Goal: Check status: Check status

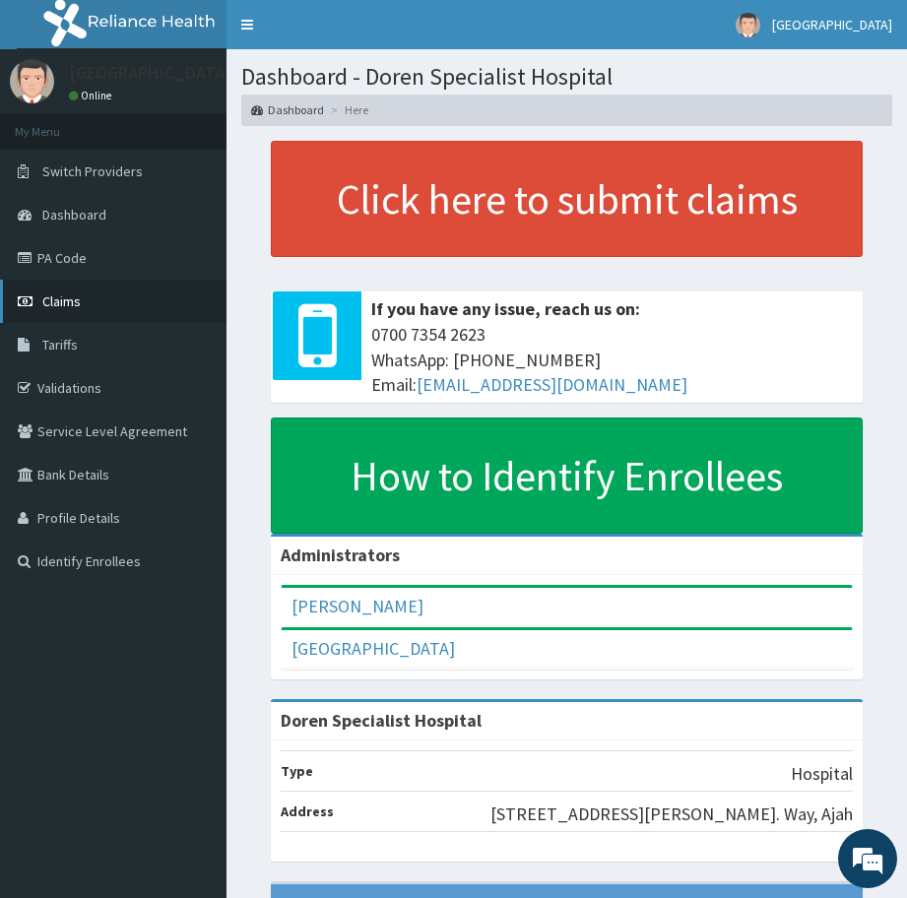
click at [93, 306] on link "Claims" at bounding box center [113, 301] width 227 height 43
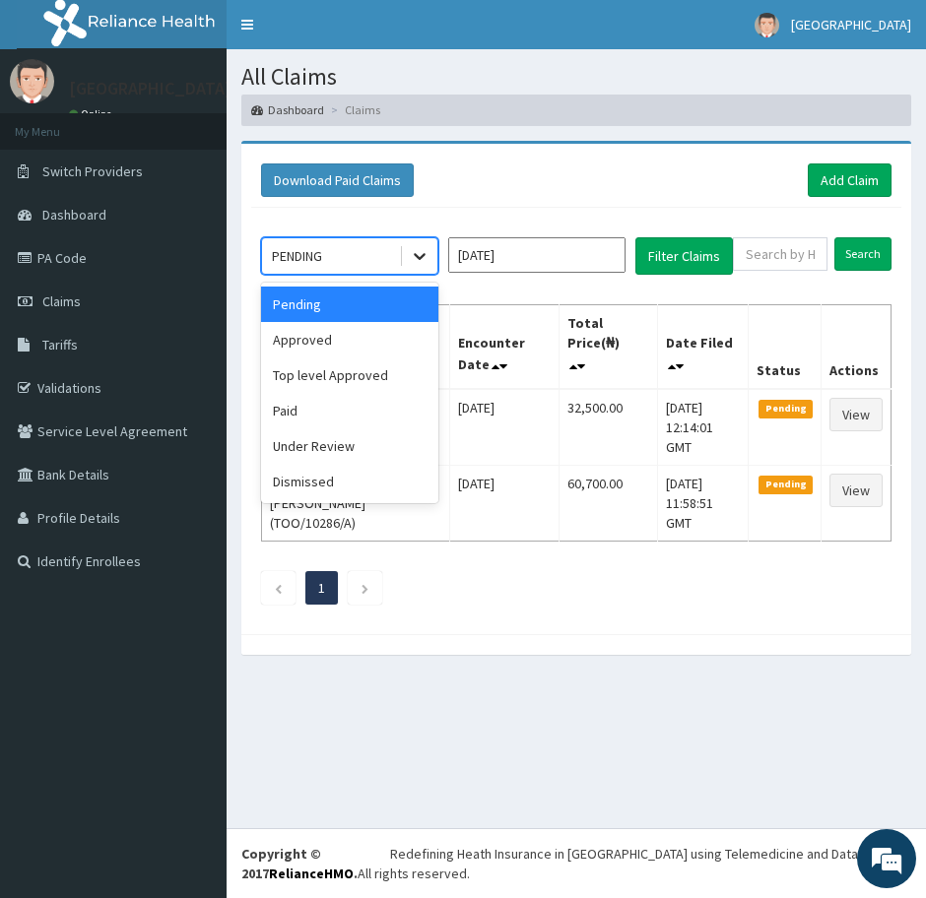
click at [421, 257] on icon at bounding box center [420, 256] width 12 height 7
click at [347, 339] on div "Approved" at bounding box center [349, 339] width 177 height 35
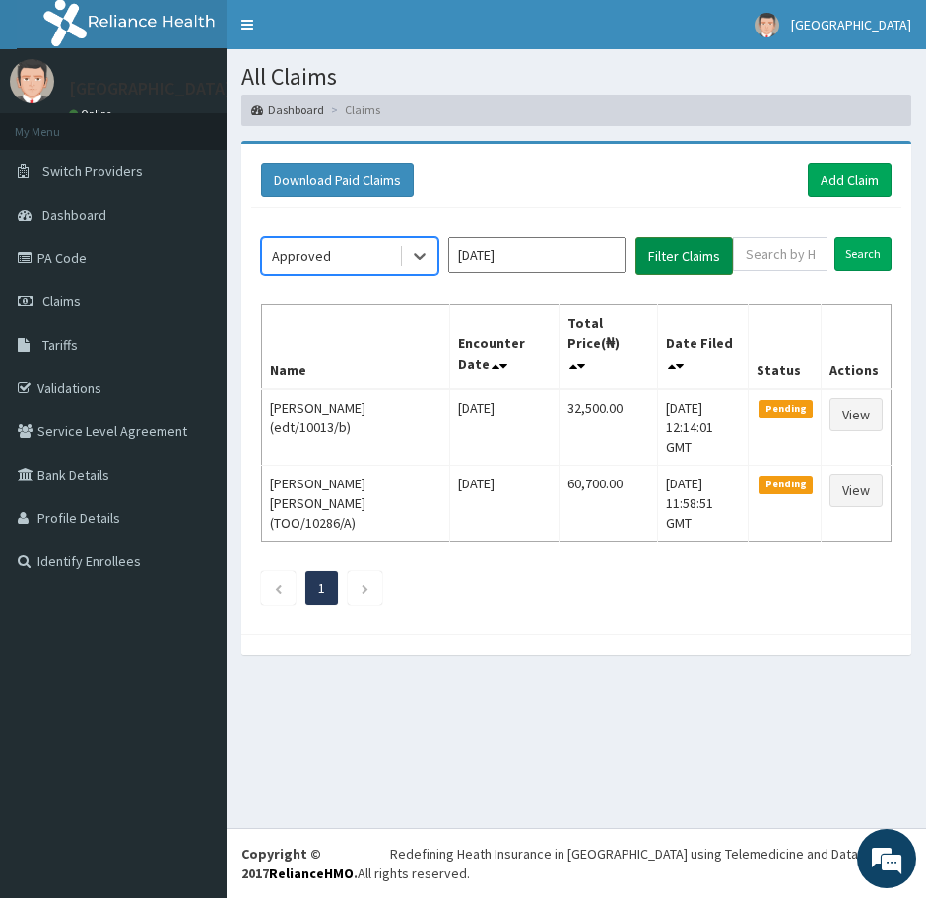
click at [670, 261] on button "Filter Claims" at bounding box center [684, 255] width 98 height 37
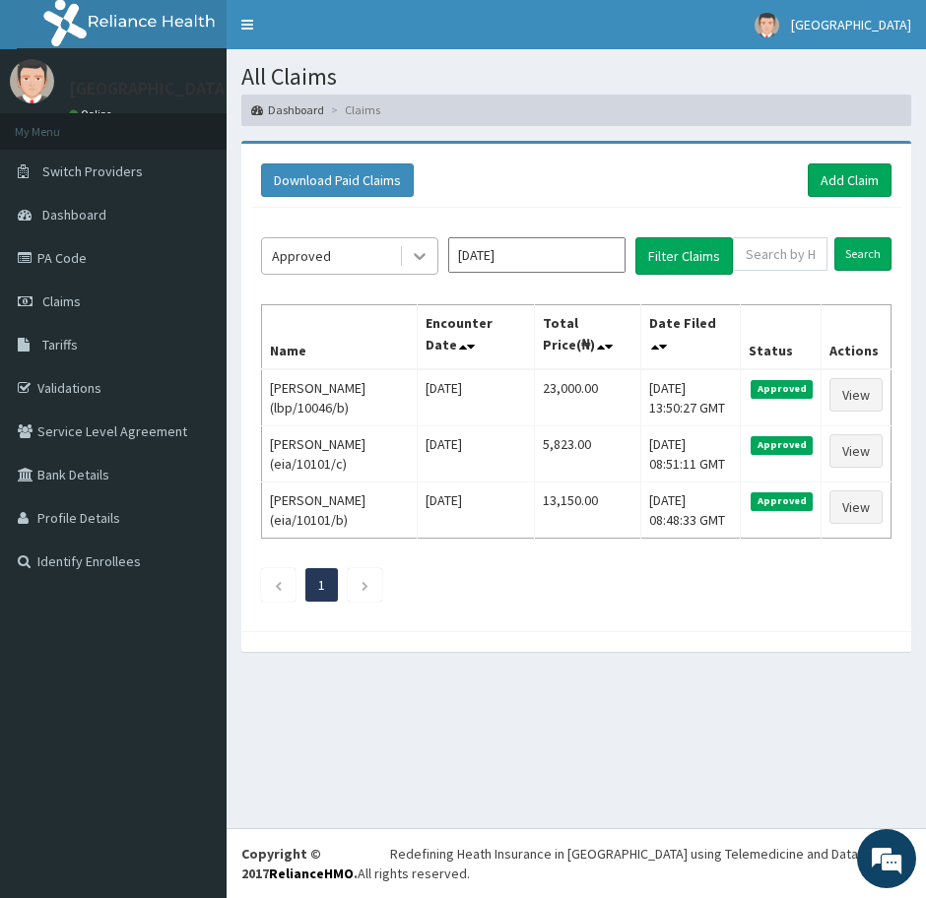
click at [418, 252] on icon at bounding box center [420, 256] width 20 height 20
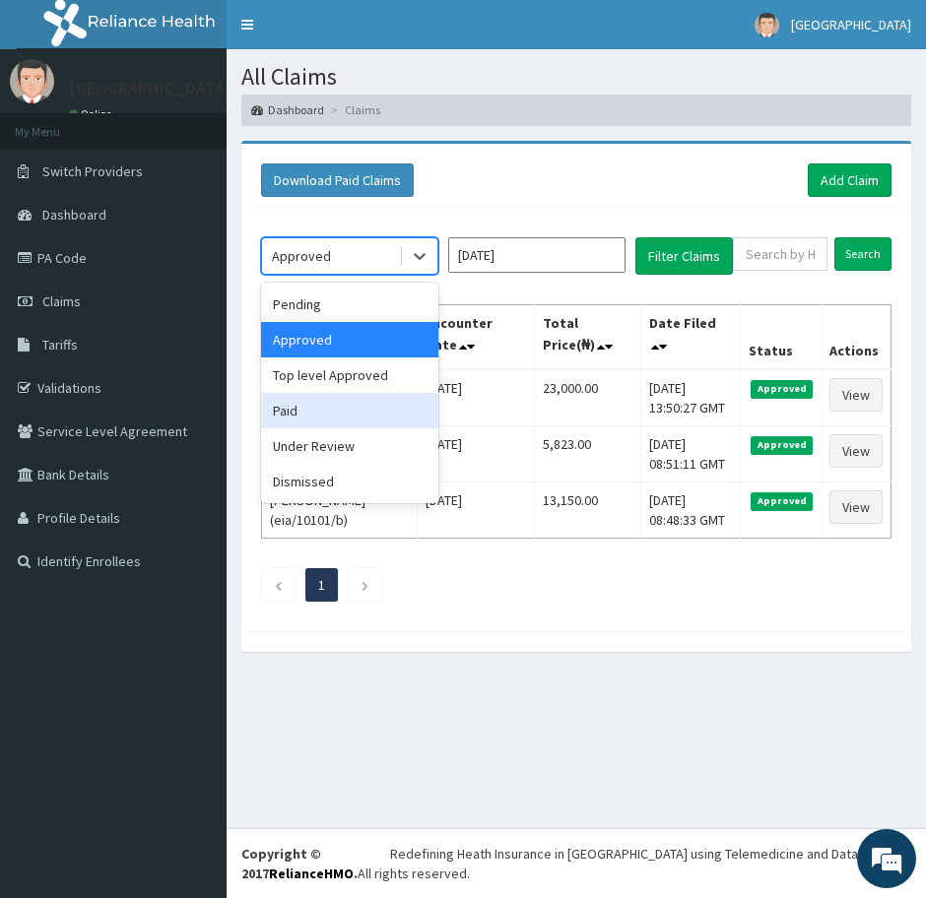
click at [309, 414] on div "Paid" at bounding box center [349, 410] width 177 height 35
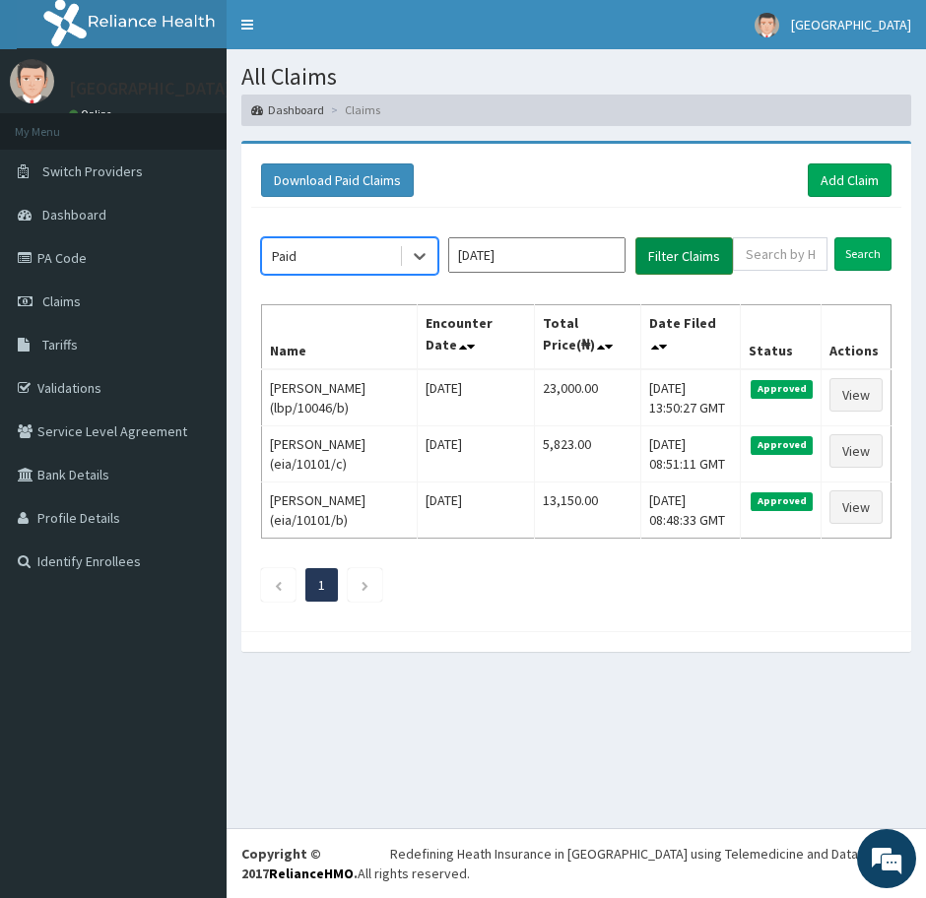
click at [668, 260] on button "Filter Claims" at bounding box center [684, 255] width 98 height 37
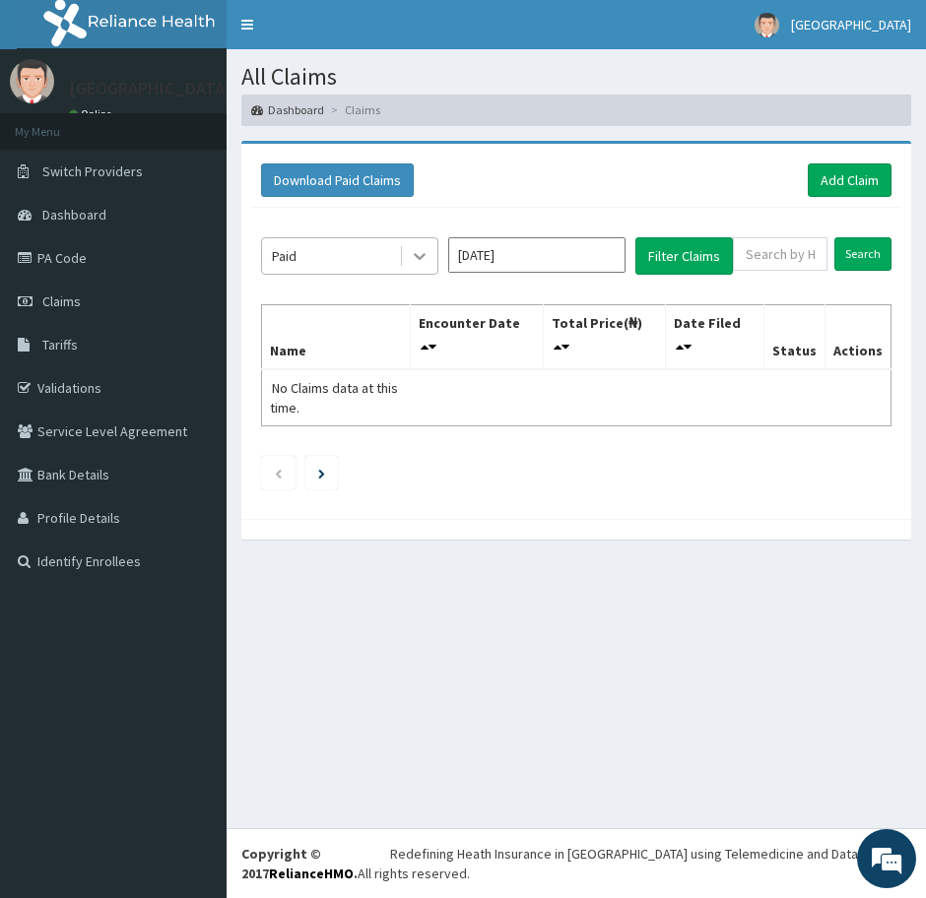
click at [419, 248] on icon at bounding box center [420, 256] width 20 height 20
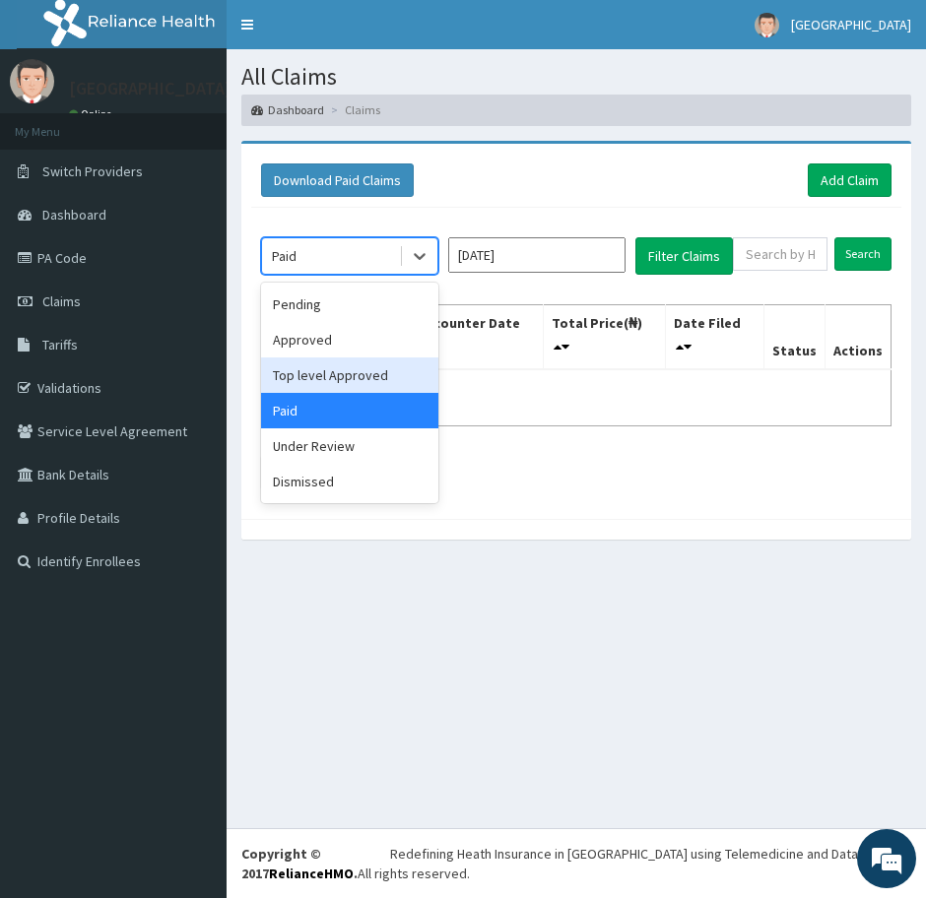
click at [334, 378] on div "Top level Approved" at bounding box center [349, 375] width 177 height 35
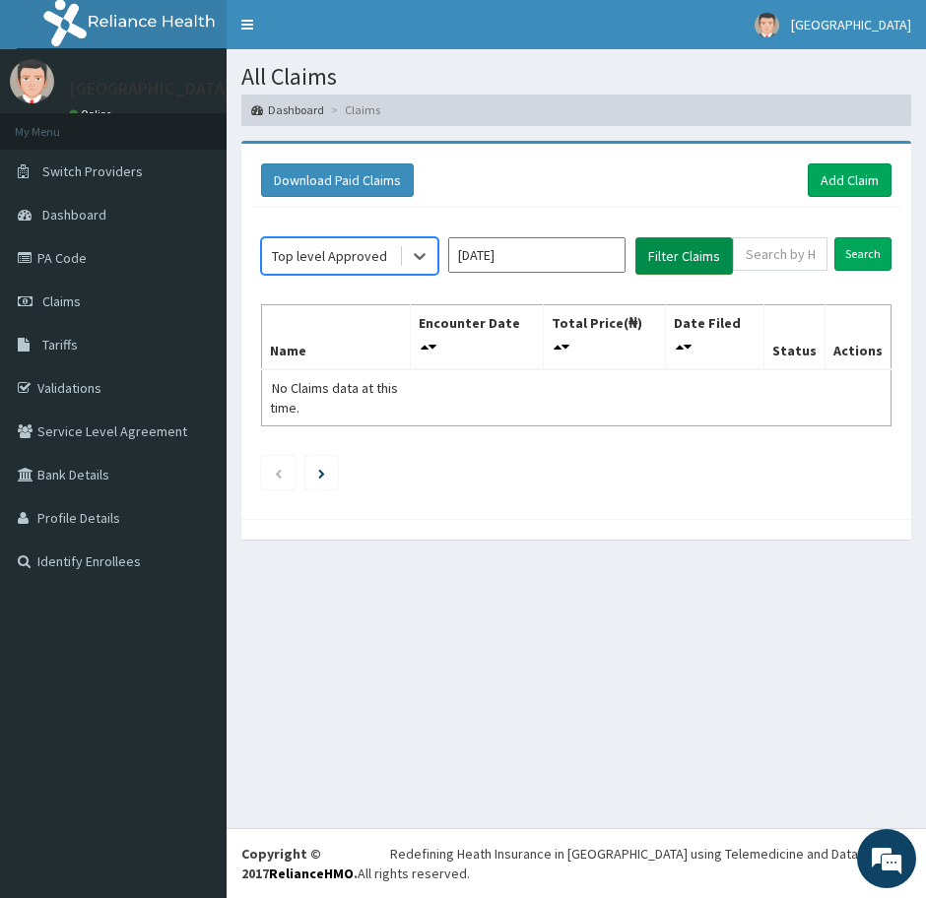
click at [665, 247] on button "Filter Claims" at bounding box center [684, 255] width 98 height 37
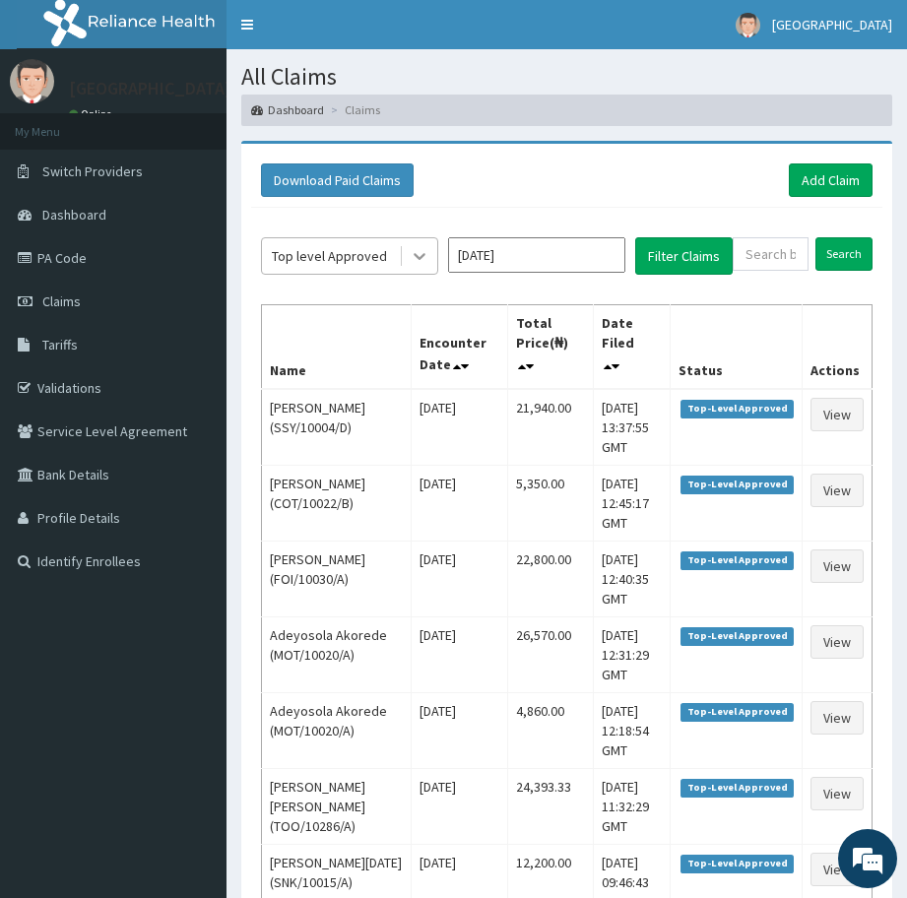
click at [420, 252] on icon at bounding box center [420, 256] width 20 height 20
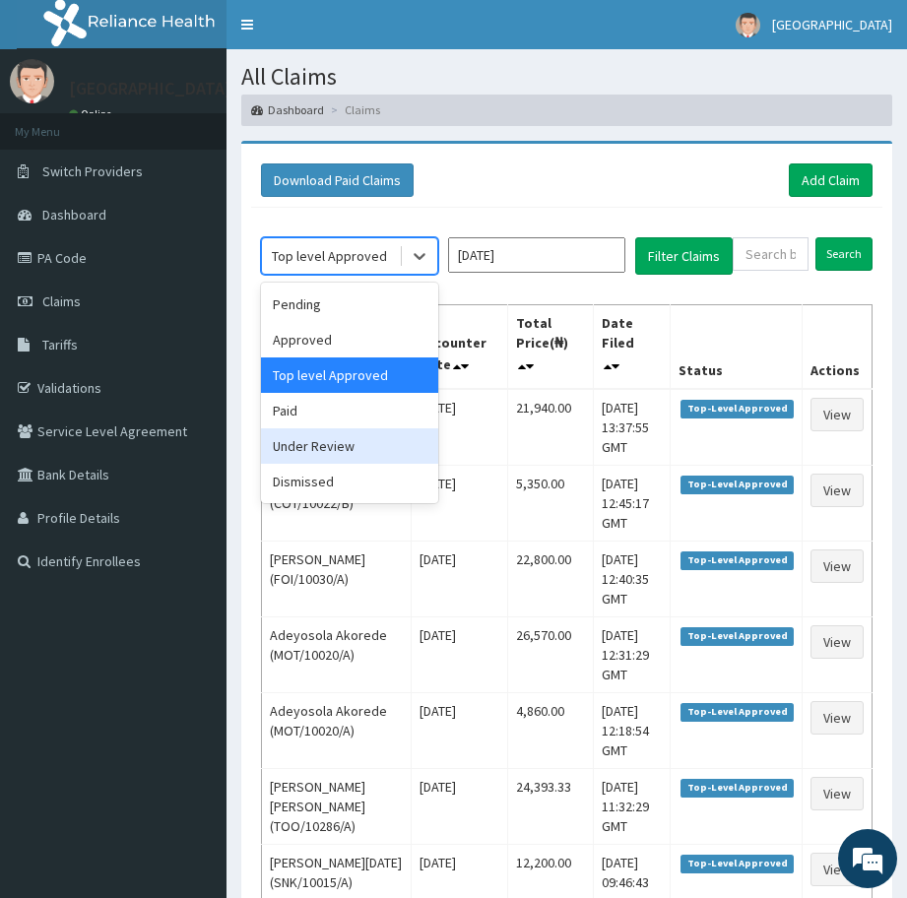
click at [320, 444] on div "Under Review" at bounding box center [349, 445] width 177 height 35
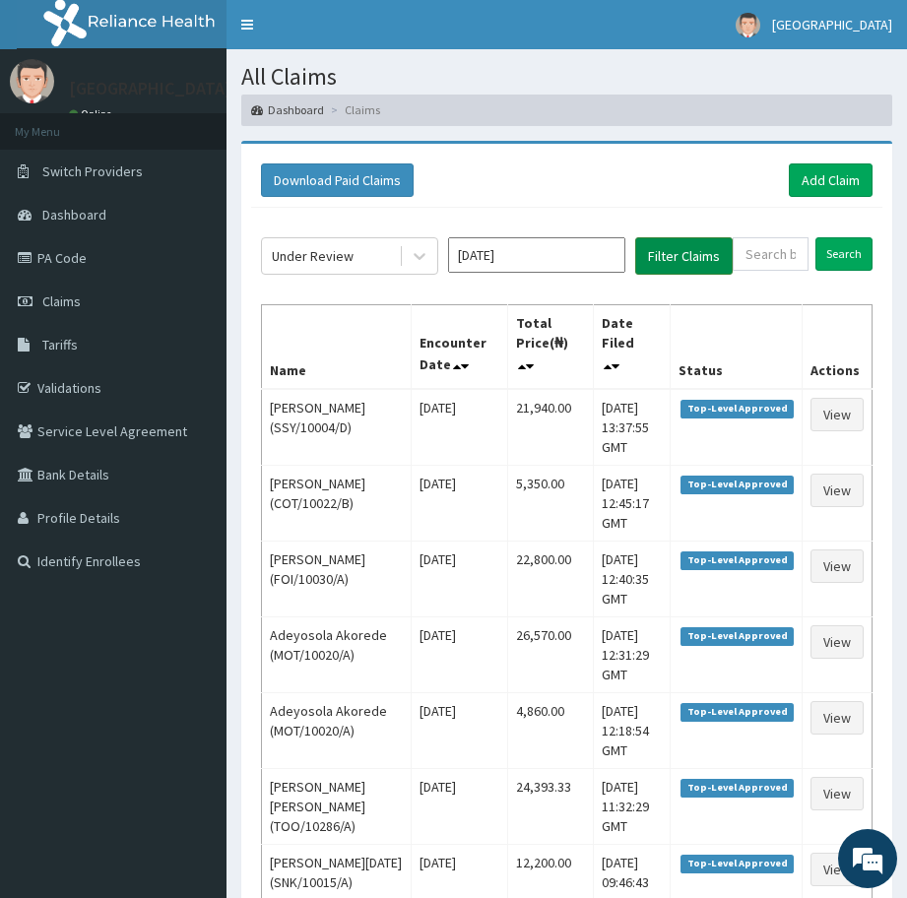
click at [698, 246] on button "Filter Claims" at bounding box center [684, 255] width 98 height 37
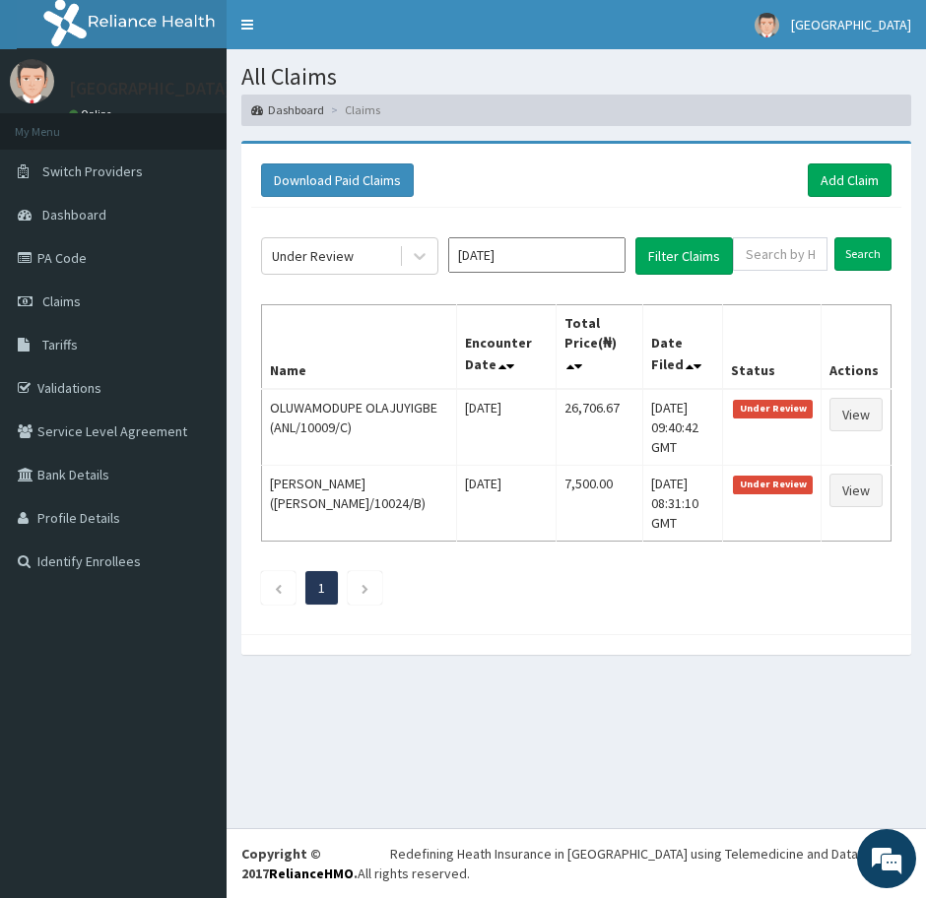
drag, startPoint x: 519, startPoint y: 700, endPoint x: 509, endPoint y: 699, distance: 9.9
click at [519, 701] on div "All Claims Dashboard Claims Download Paid Claims Add Claim × Note you can only …" at bounding box center [576, 438] width 699 height 779
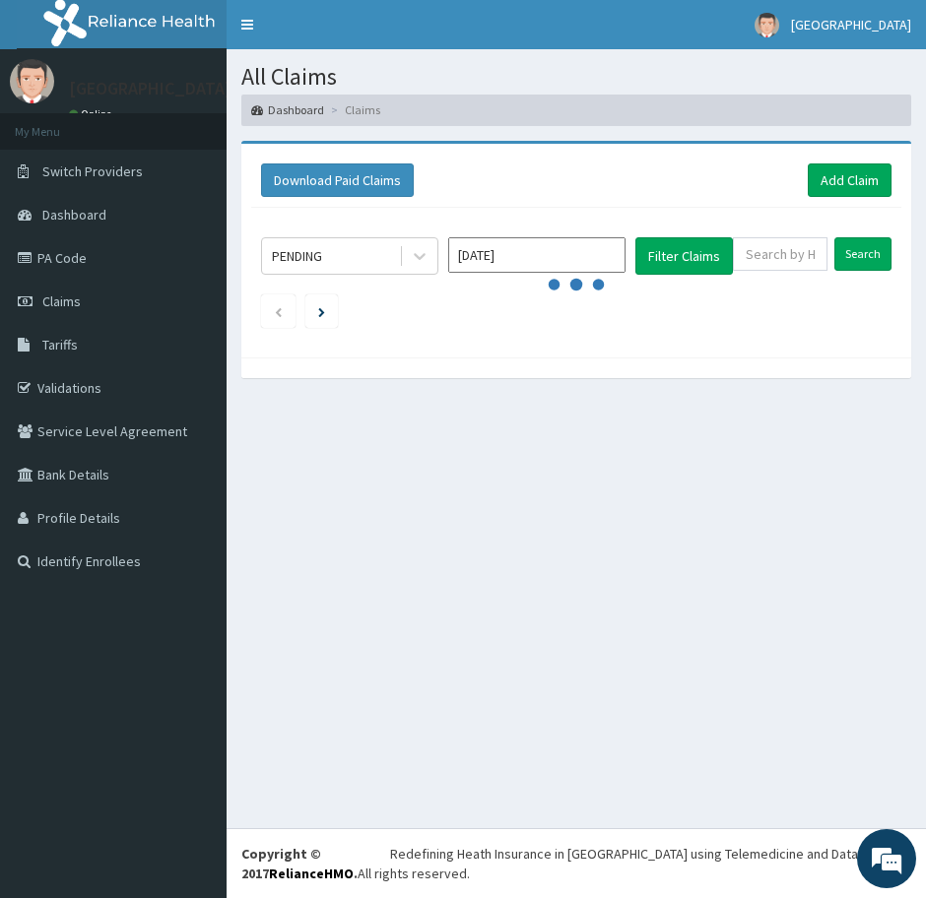
click at [663, 472] on div "All Claims Dashboard Claims Download Paid Claims Add Claim × Note you can only …" at bounding box center [576, 438] width 699 height 779
click at [407, 480] on div "All Claims Dashboard Claims Download Paid Claims Add Claim × Note you can only …" at bounding box center [576, 438] width 699 height 779
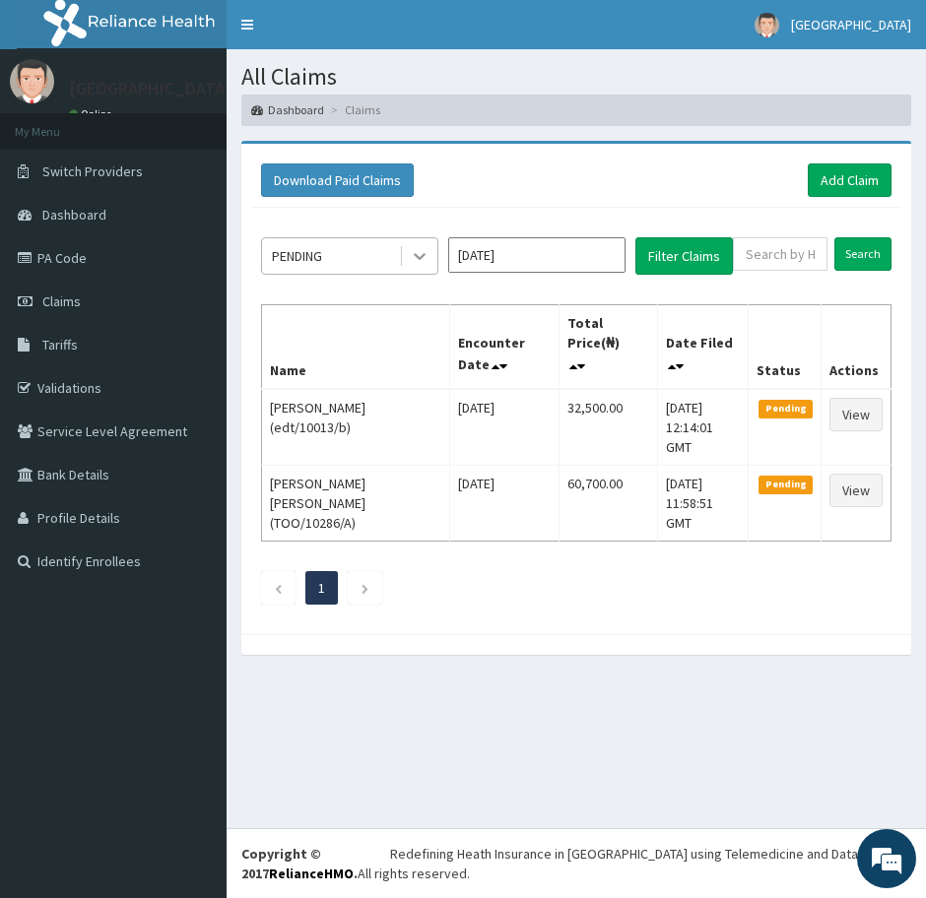
click at [417, 259] on icon at bounding box center [420, 256] width 20 height 20
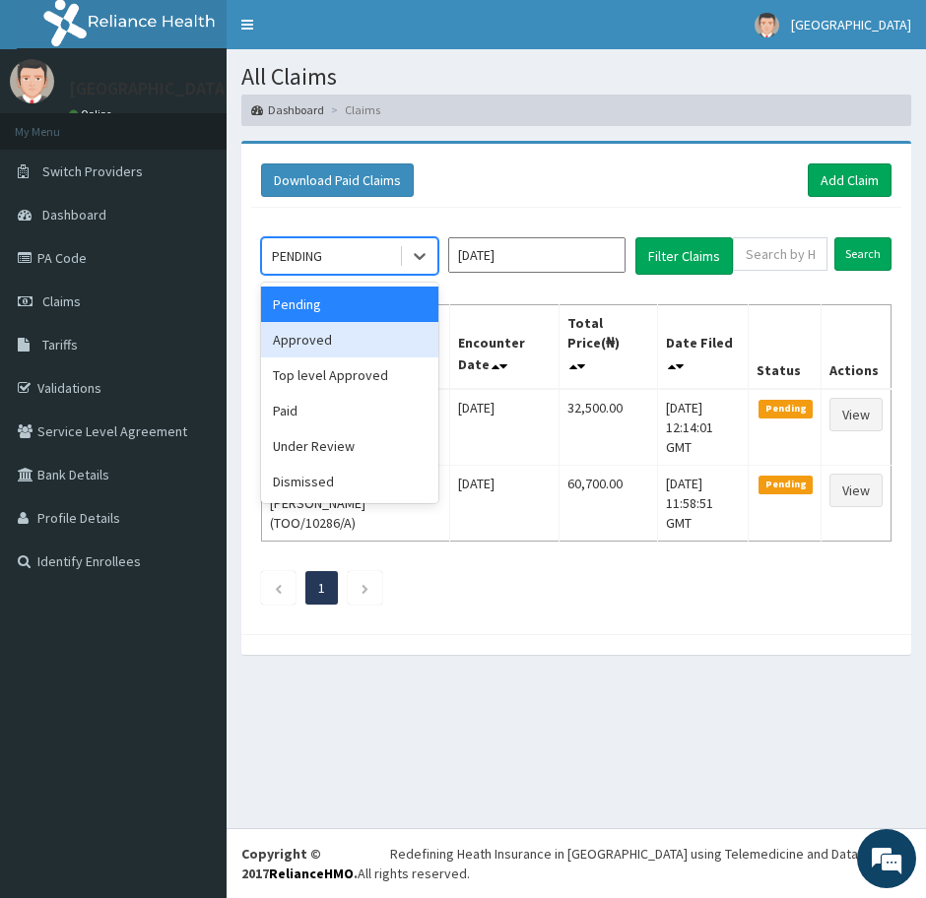
click at [341, 342] on div "Approved" at bounding box center [349, 339] width 177 height 35
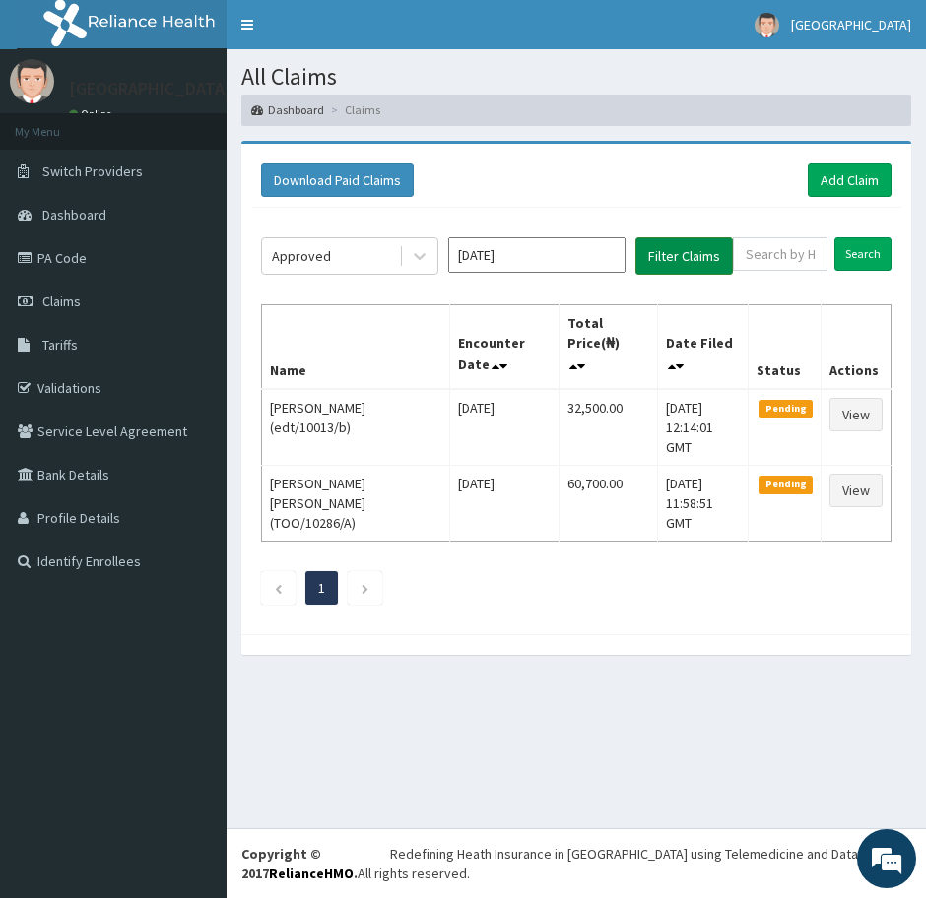
click at [668, 247] on button "Filter Claims" at bounding box center [684, 255] width 98 height 37
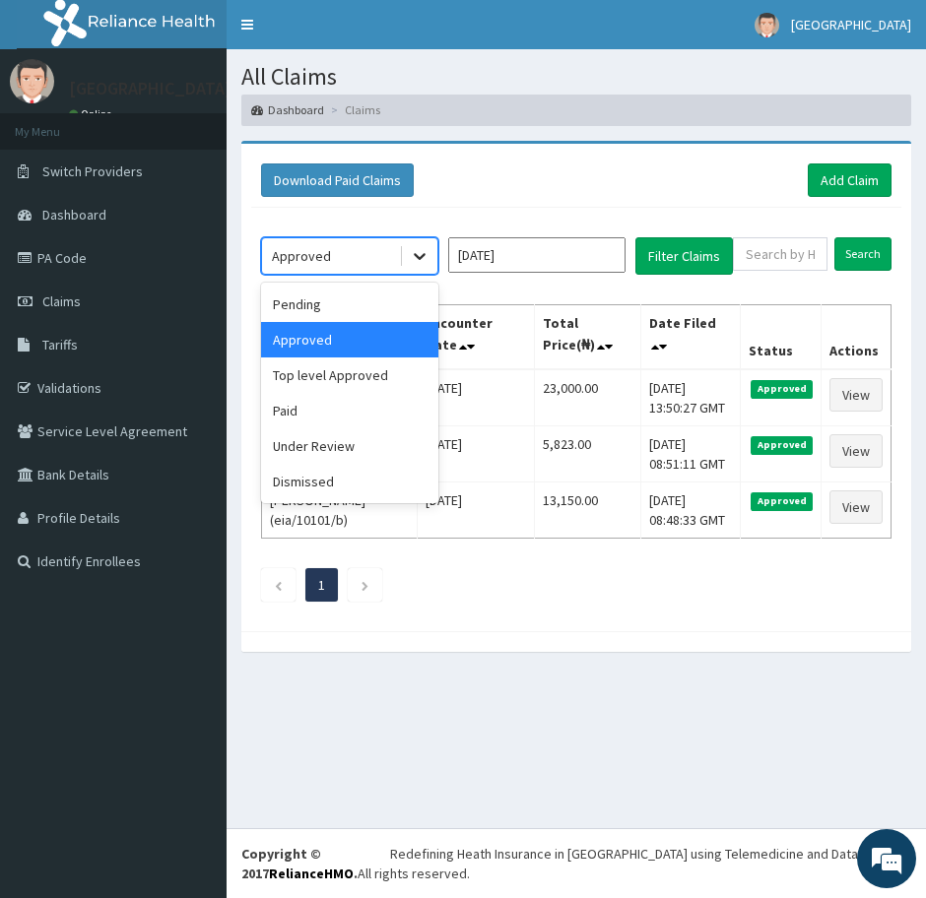
click at [414, 250] on icon at bounding box center [420, 256] width 20 height 20
click at [344, 383] on div "Top level Approved" at bounding box center [349, 375] width 177 height 35
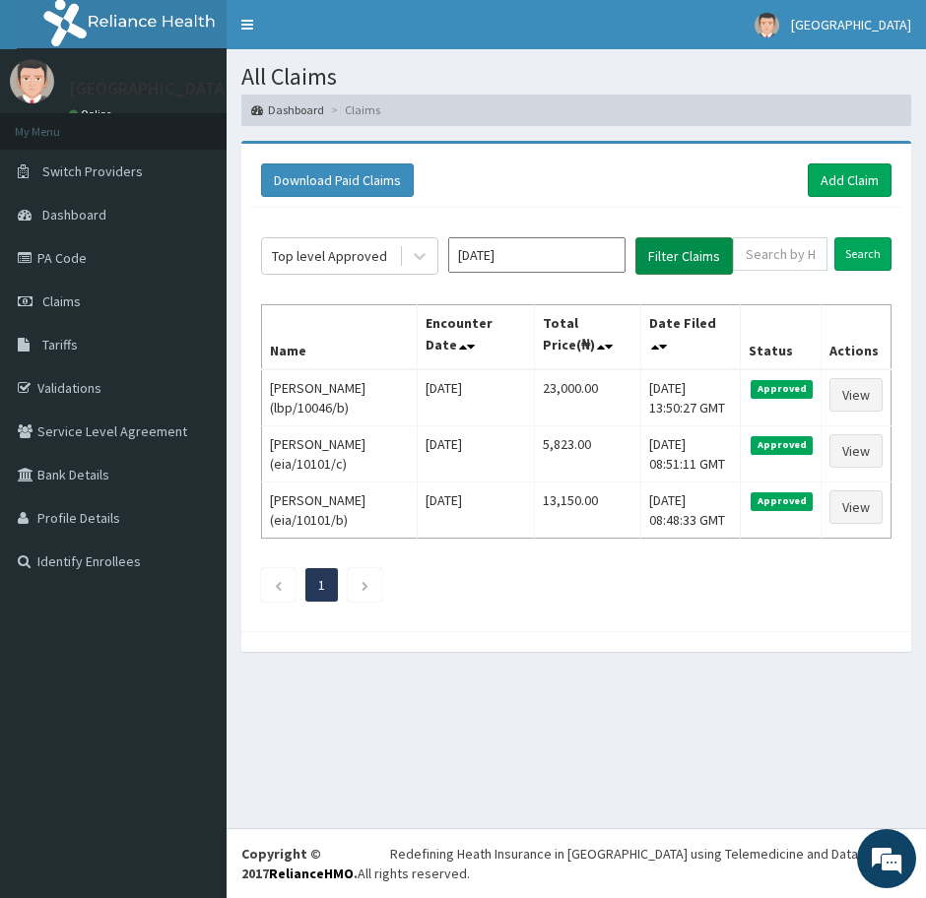
click at [665, 265] on button "Filter Claims" at bounding box center [684, 255] width 98 height 37
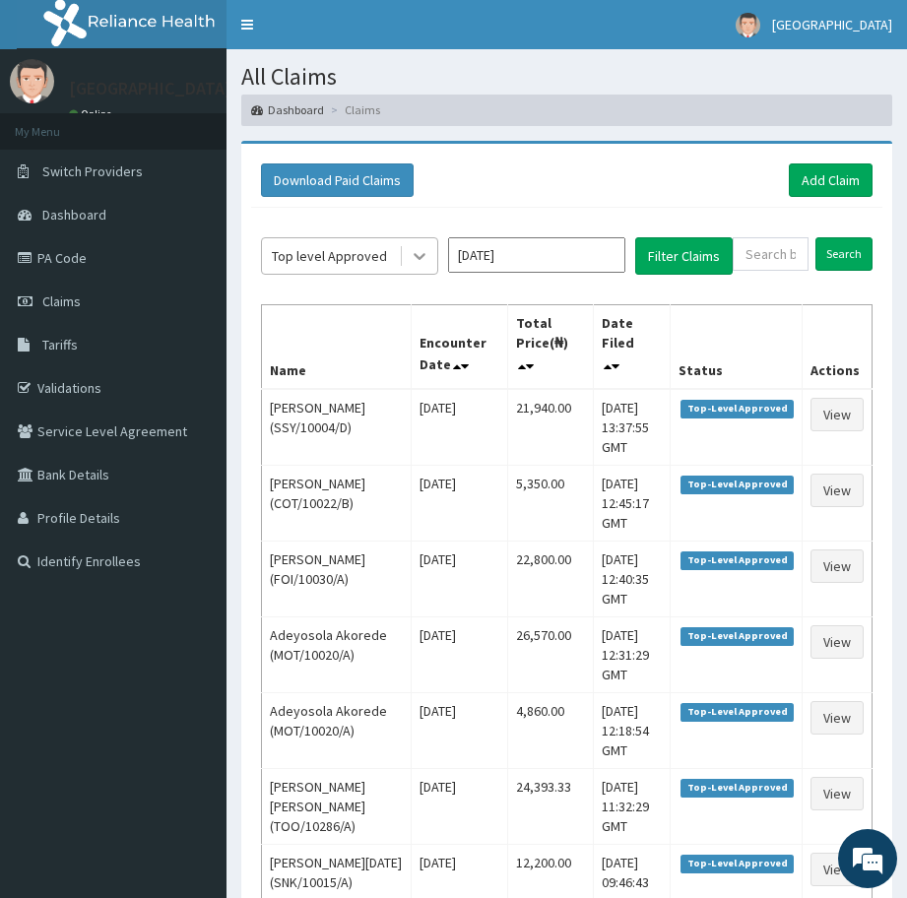
click at [422, 259] on icon at bounding box center [420, 256] width 20 height 20
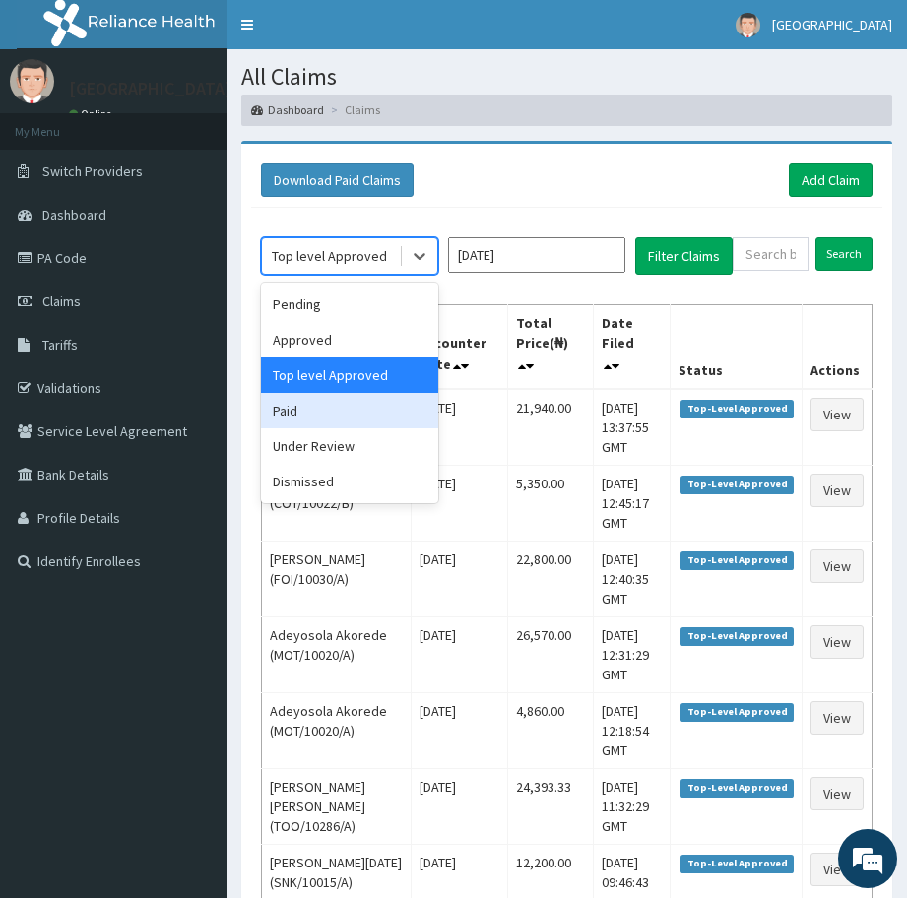
click at [341, 416] on div "Paid" at bounding box center [349, 410] width 177 height 35
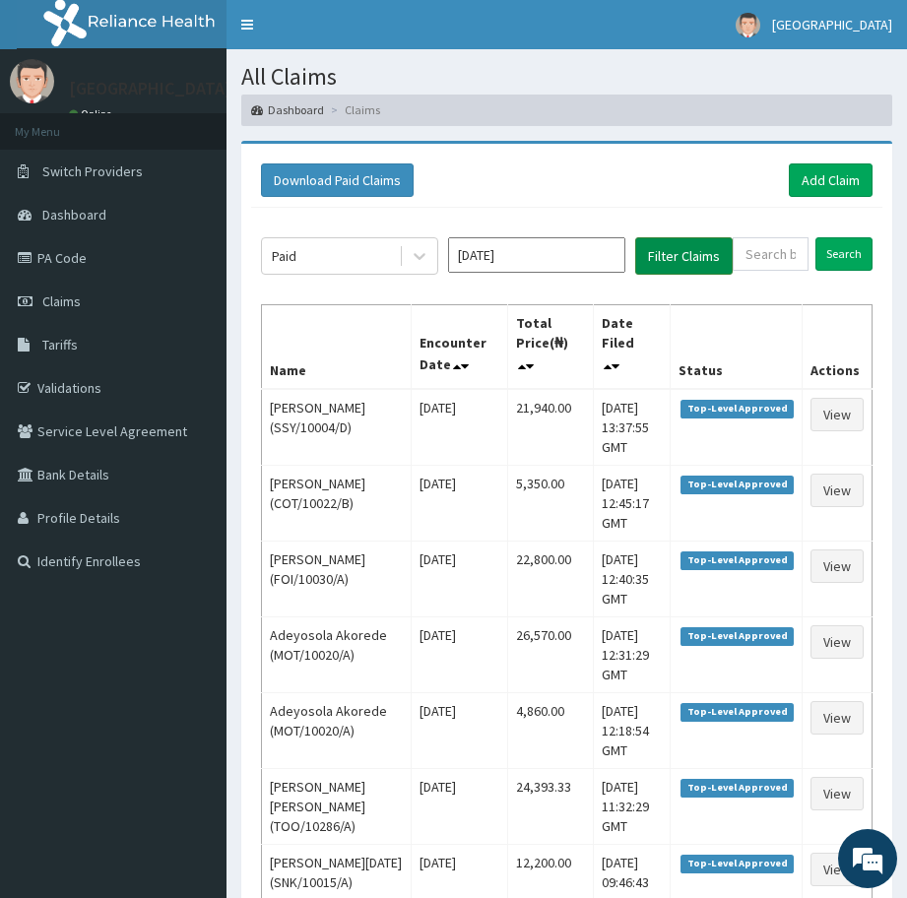
click at [655, 258] on button "Filter Claims" at bounding box center [684, 255] width 98 height 37
